Goal: Download file/media

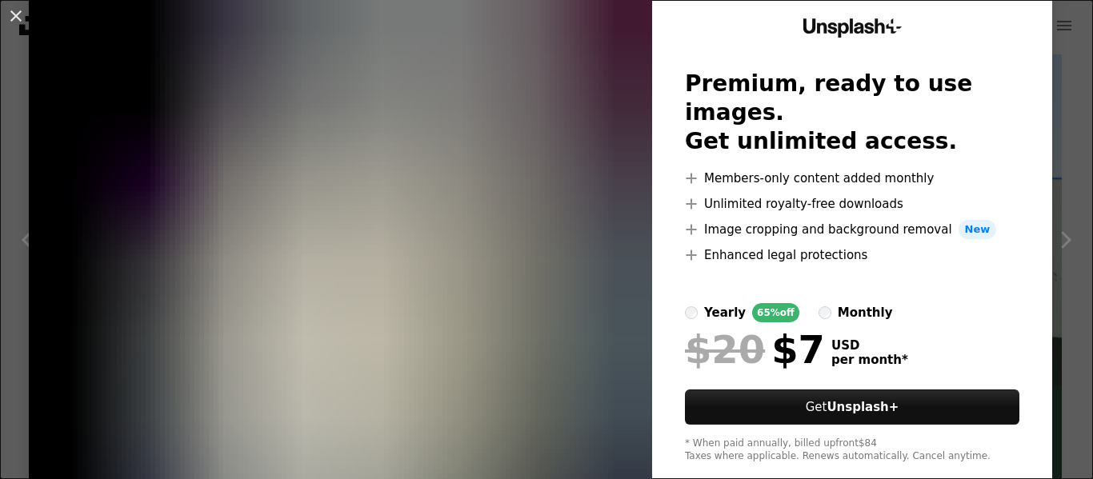
scroll to position [82, 0]
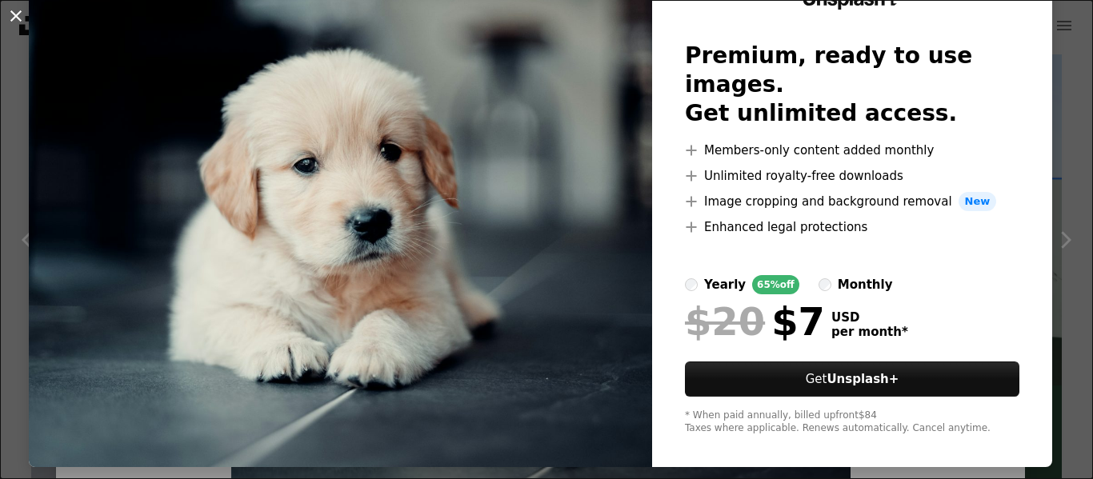
click at [17, 15] on button "An X shape" at bounding box center [15, 15] width 19 height 19
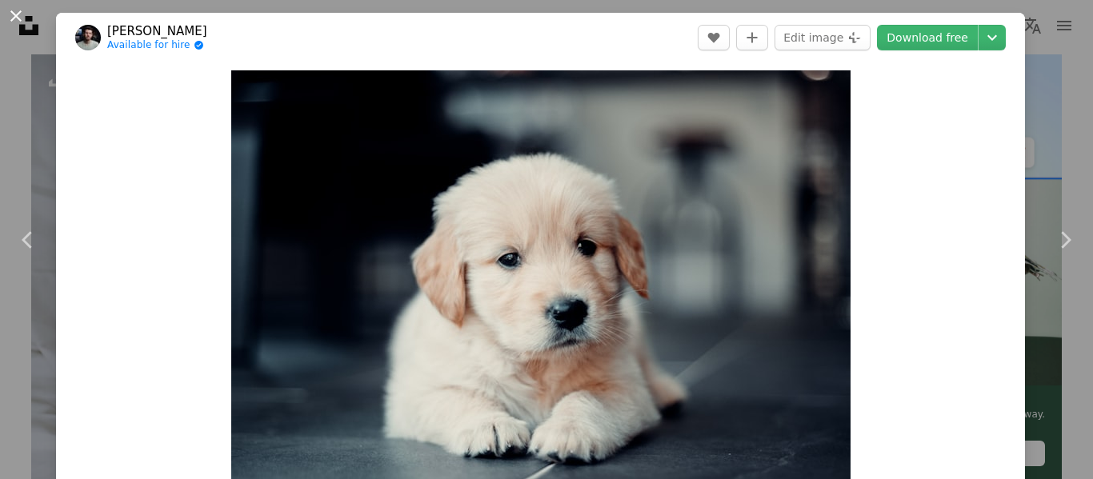
click at [15, 12] on button "An X shape" at bounding box center [15, 15] width 19 height 19
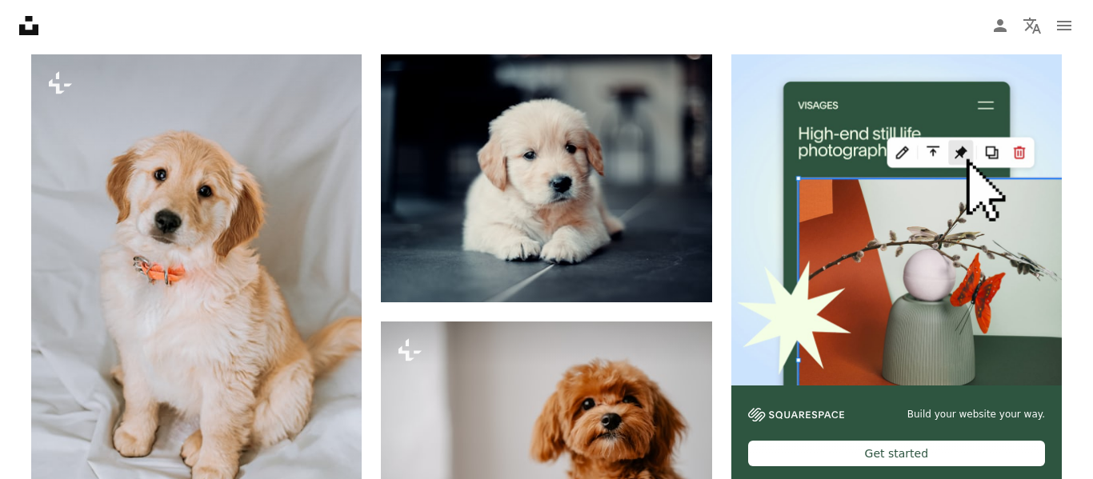
click at [19, 13] on icon "Unsplash logo Unsplash Home" at bounding box center [29, 26] width 32 height 32
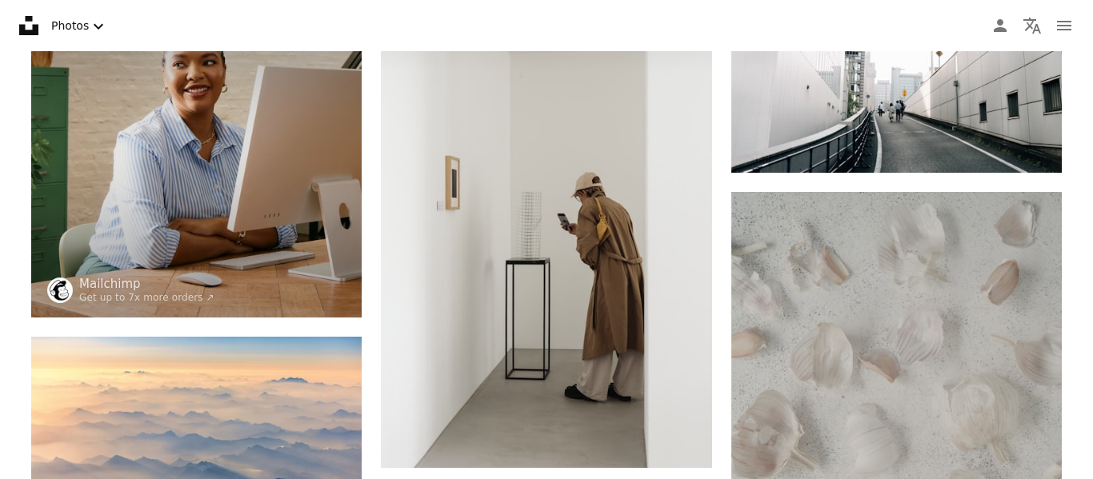
scroll to position [1239, 0]
